Goal: Task Accomplishment & Management: Use online tool/utility

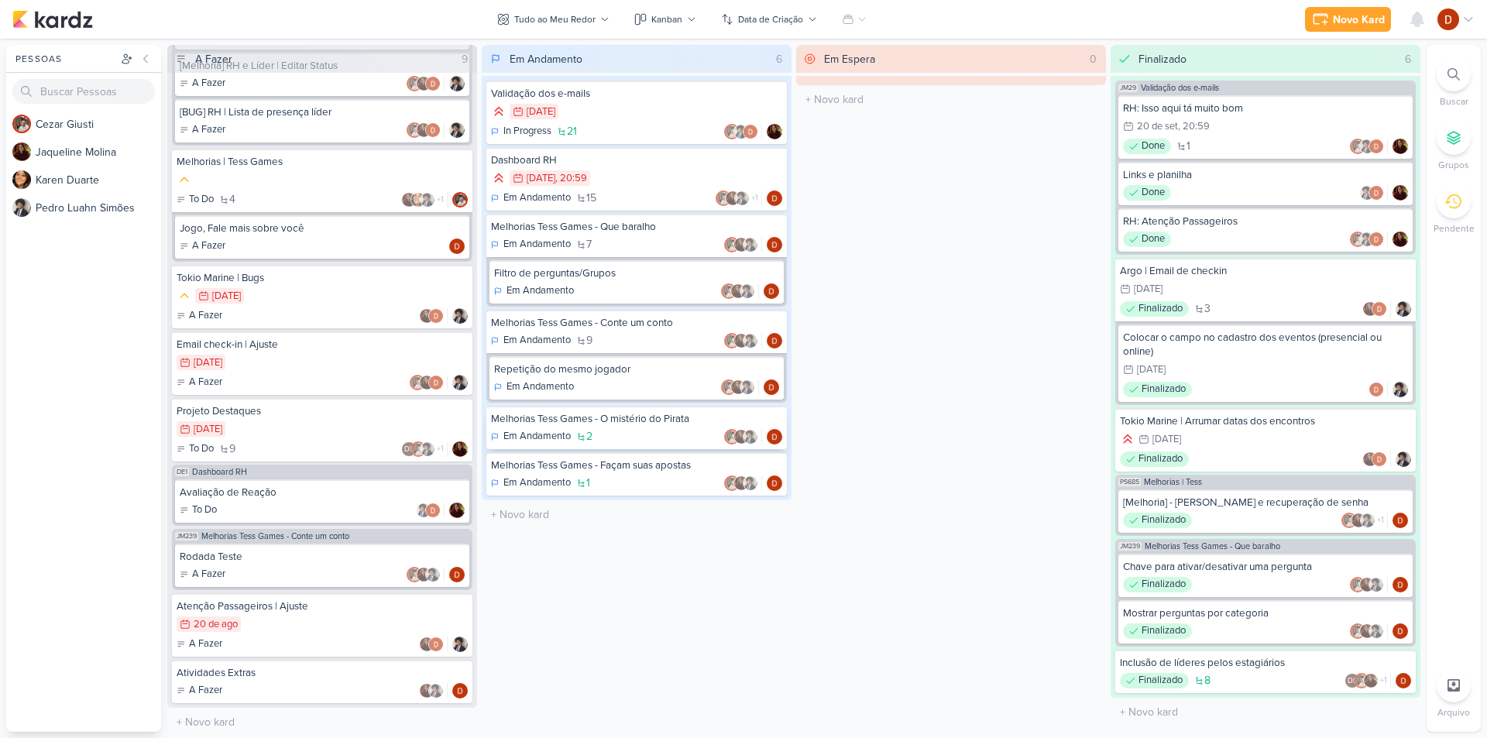
scroll to position [406, 0]
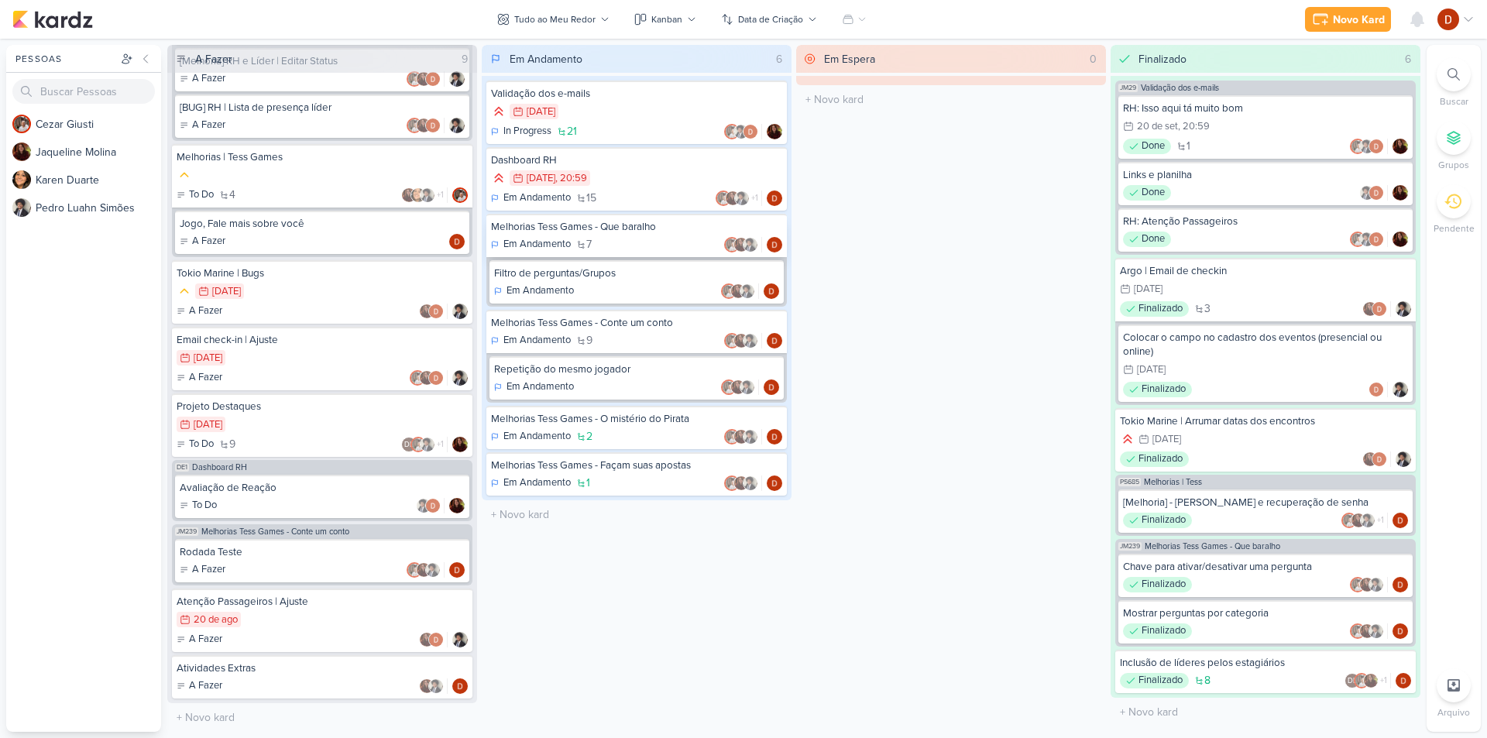
click at [579, 228] on div "Melhorias Tess Games - Que baralho" at bounding box center [636, 227] width 291 height 14
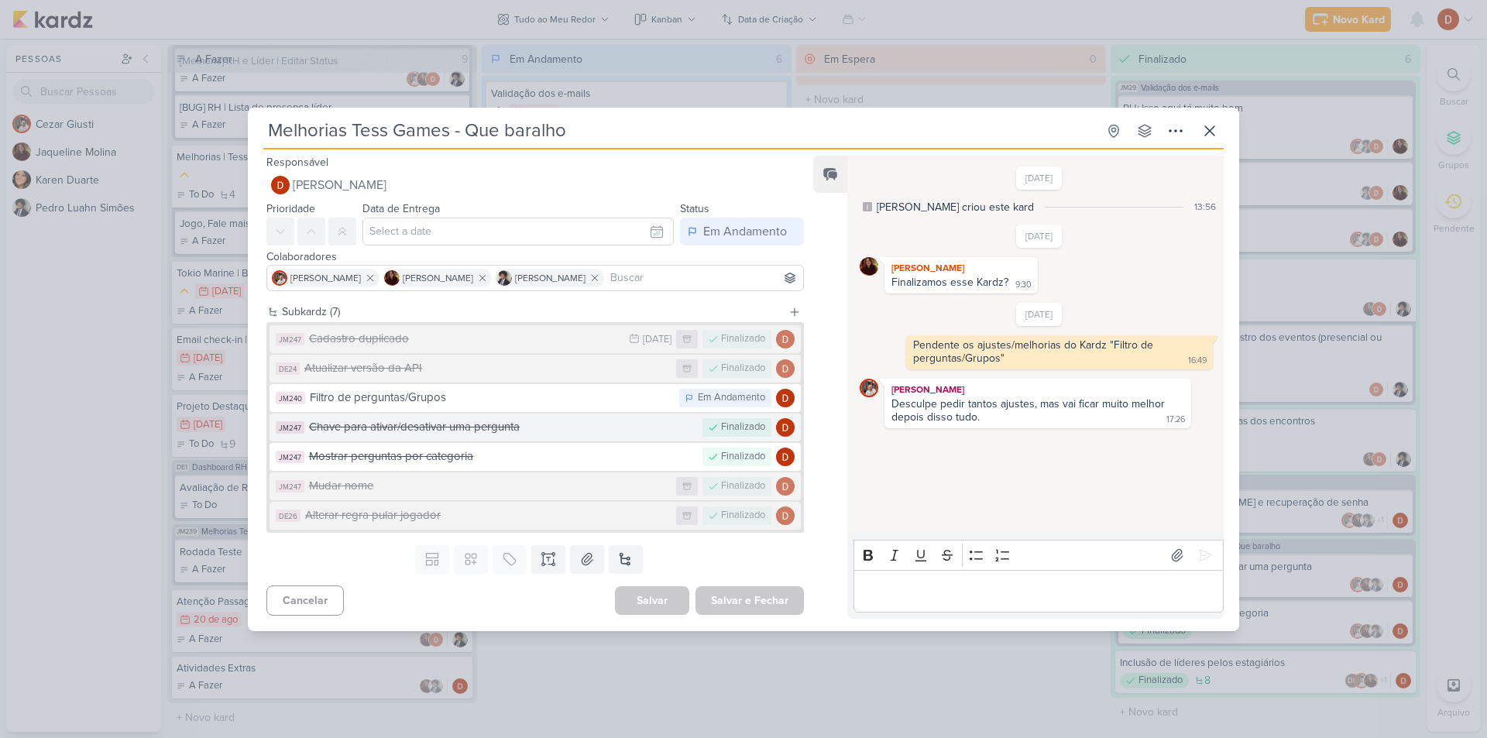
click at [588, 418] on button "JM247 Chave para ativar/desativar uma pergunta Finalizado" at bounding box center [535, 428] width 531 height 28
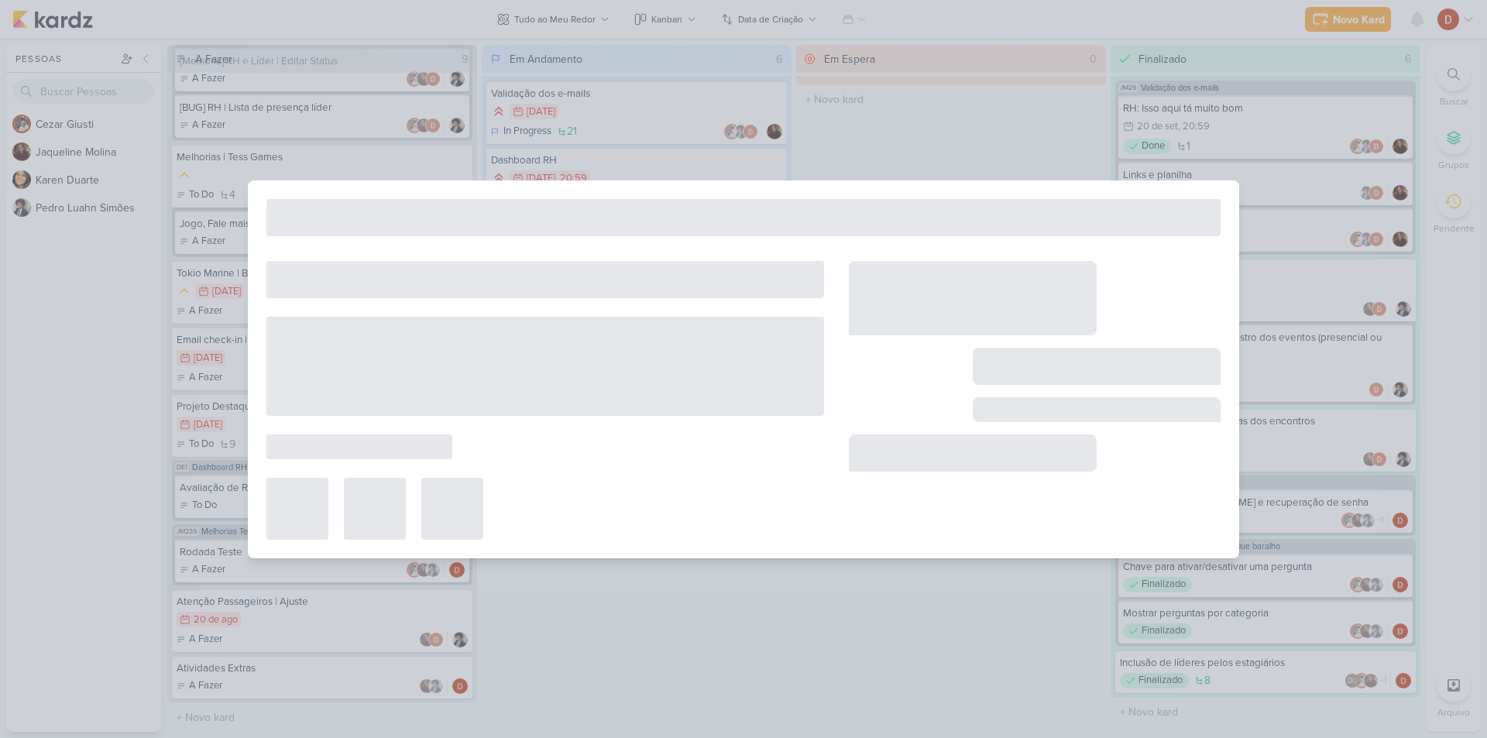
type input "Chave para ativar/desativar uma pergunta"
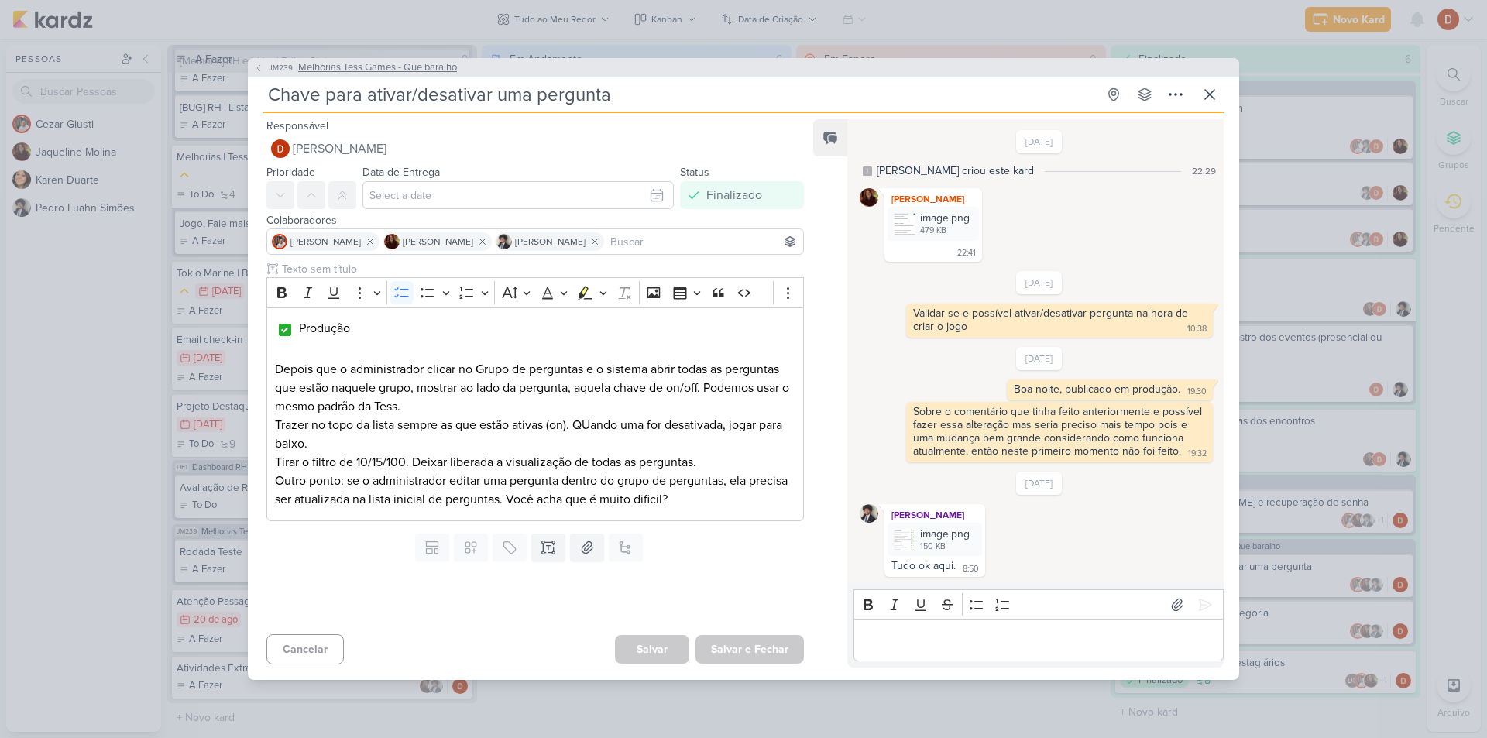
click at [271, 62] on span "JM239" at bounding box center [280, 68] width 29 height 12
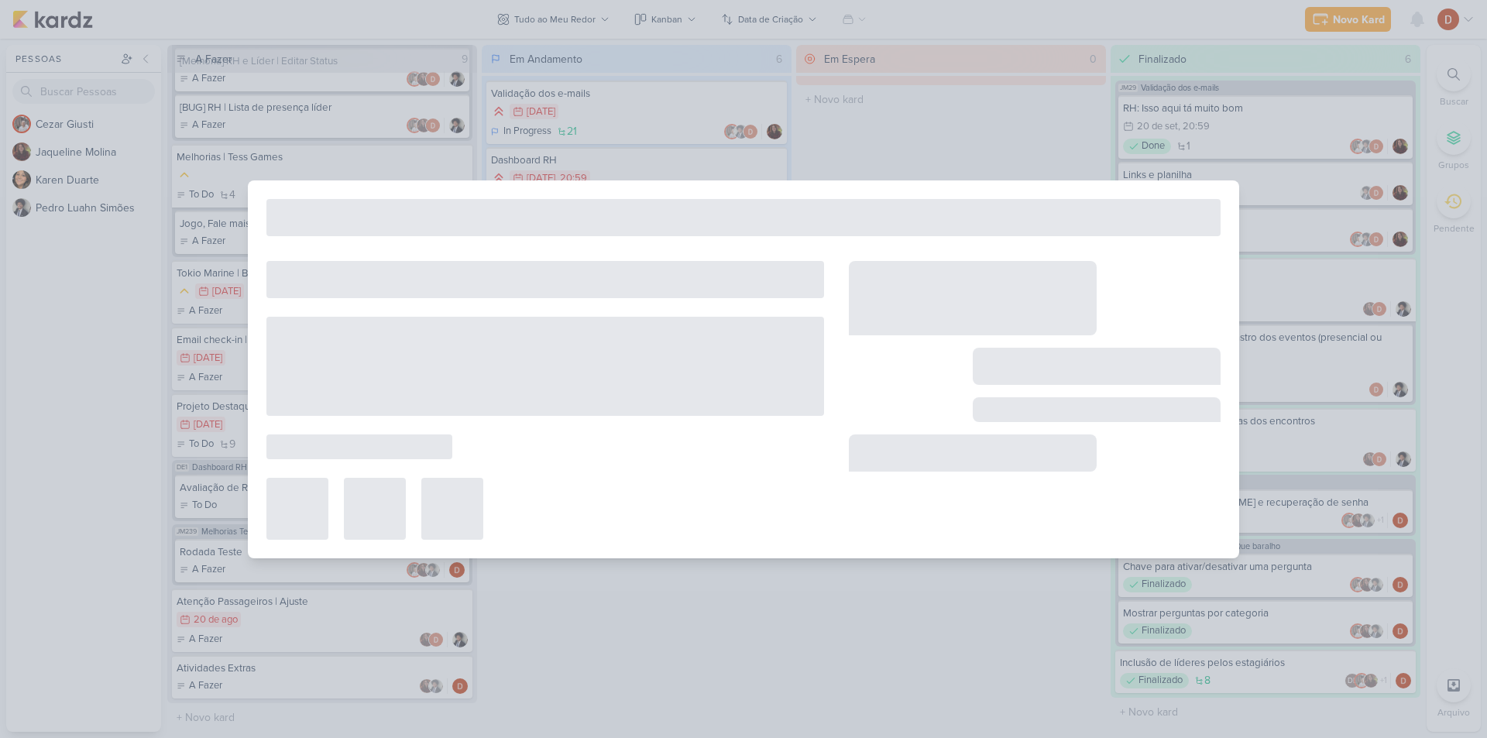
type input "Melhorias Tess Games - Que baralho"
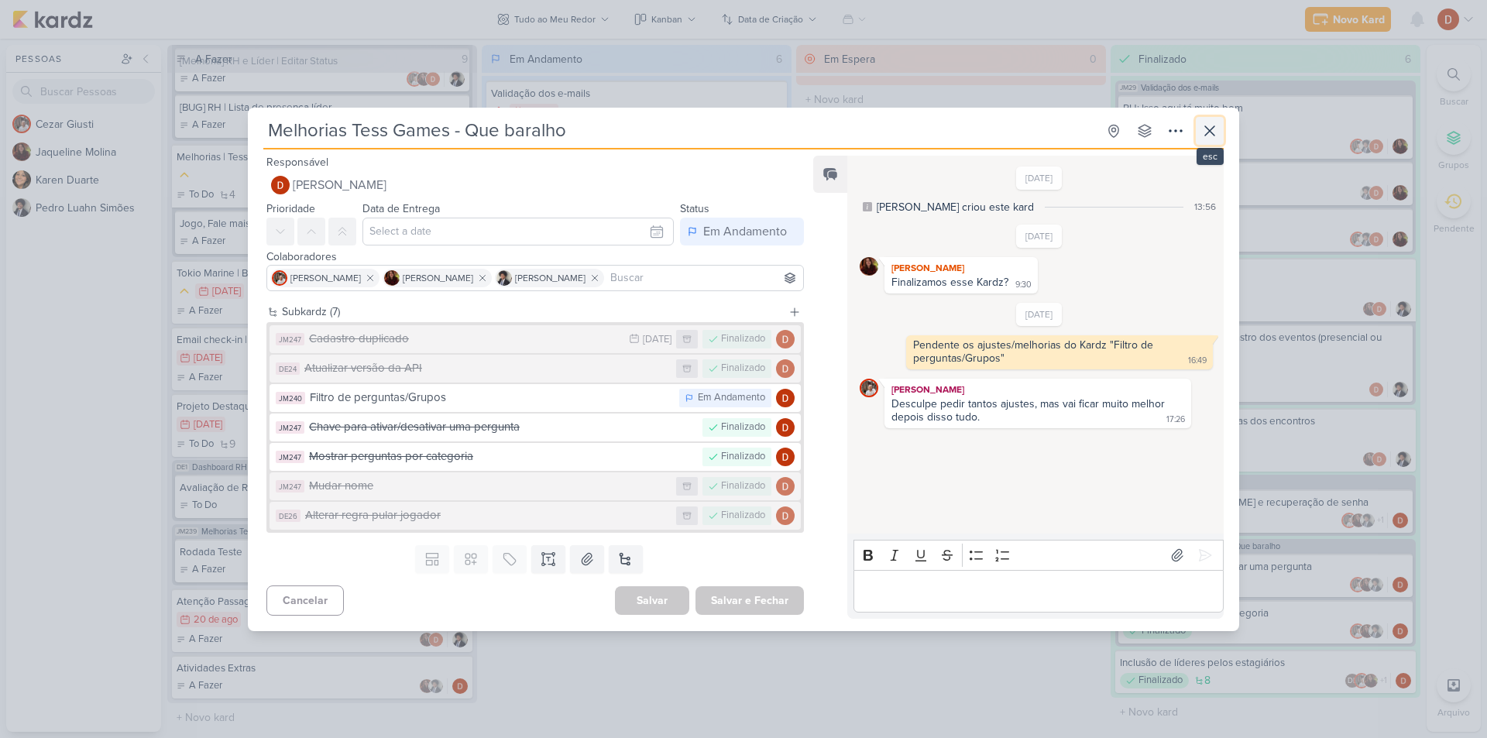
click at [1214, 135] on icon at bounding box center [1209, 130] width 9 height 9
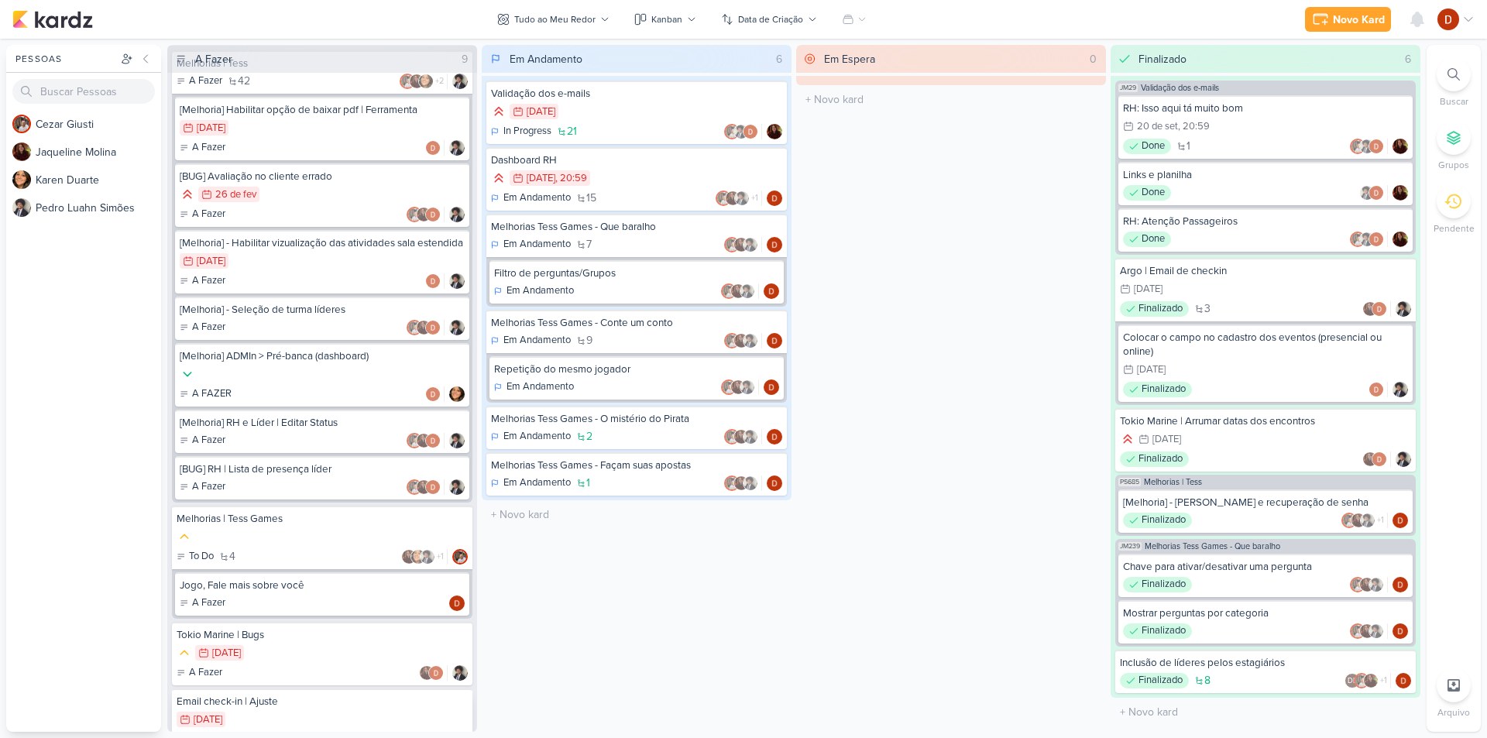
scroll to position [0, 0]
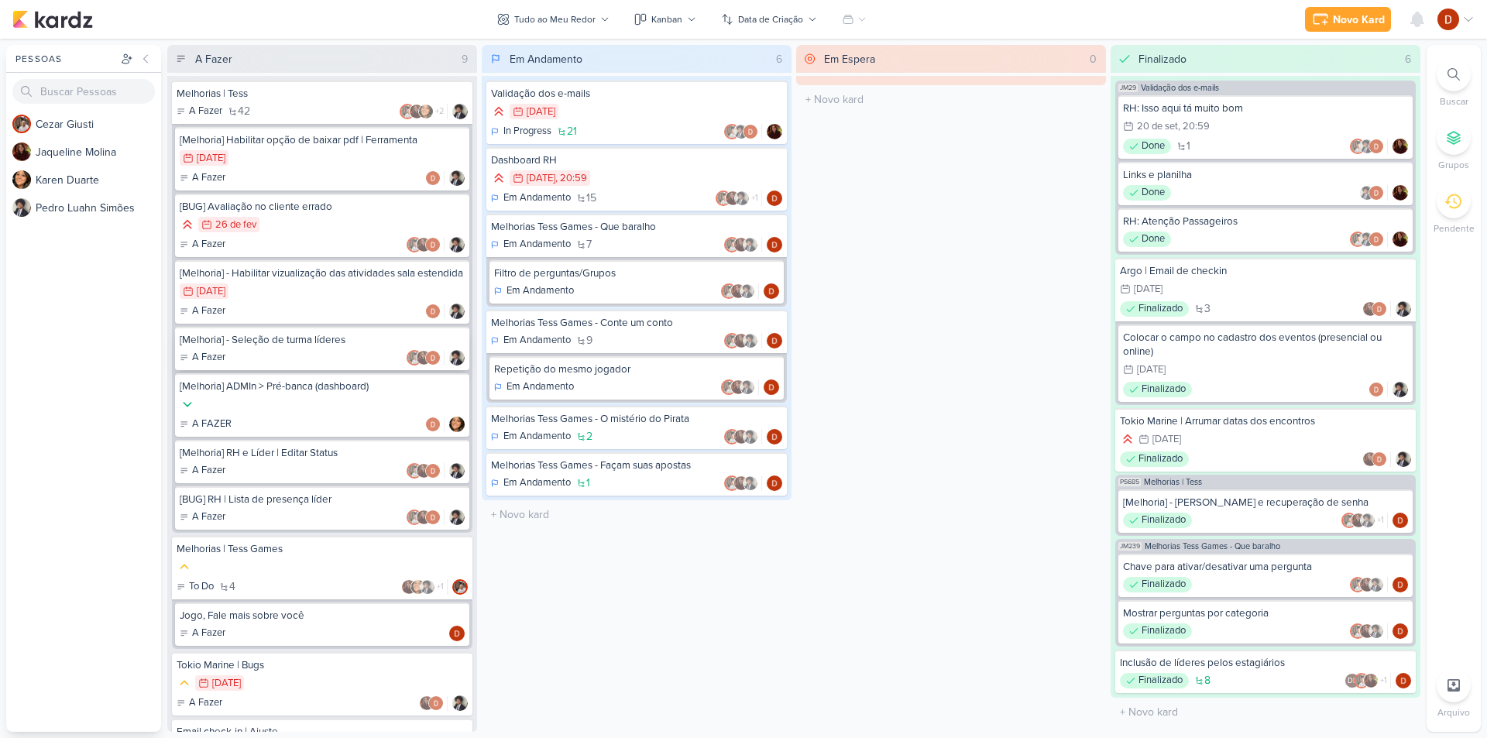
click at [294, 347] on div "[Melhoria] - Seleção de turma líderes" at bounding box center [322, 340] width 285 height 14
